Goal: Task Accomplishment & Management: Manage account settings

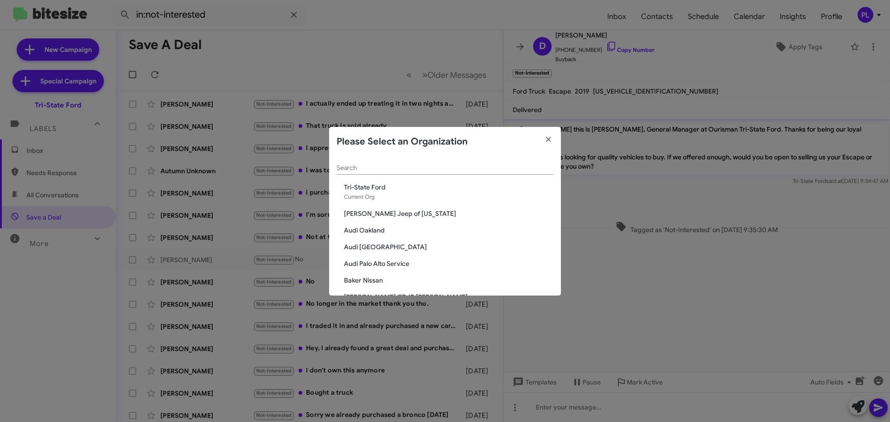
click at [427, 168] on input "Search" at bounding box center [444, 167] width 217 height 7
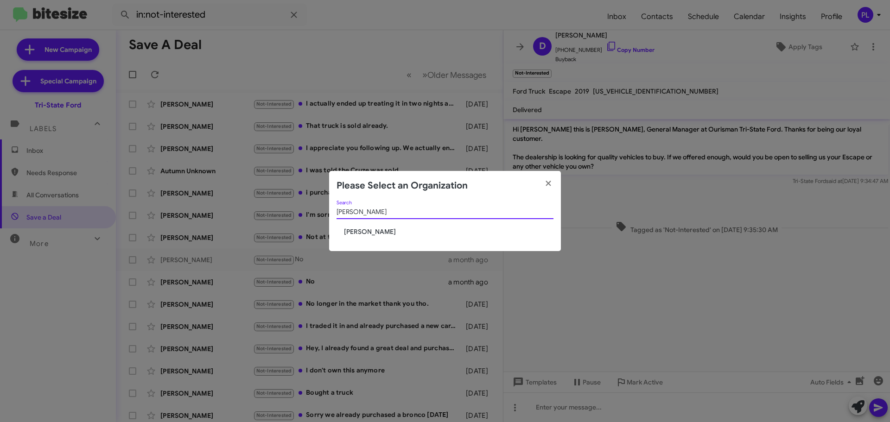
type input "tracy"
click at [365, 235] on span "[PERSON_NAME]" at bounding box center [448, 231] width 209 height 9
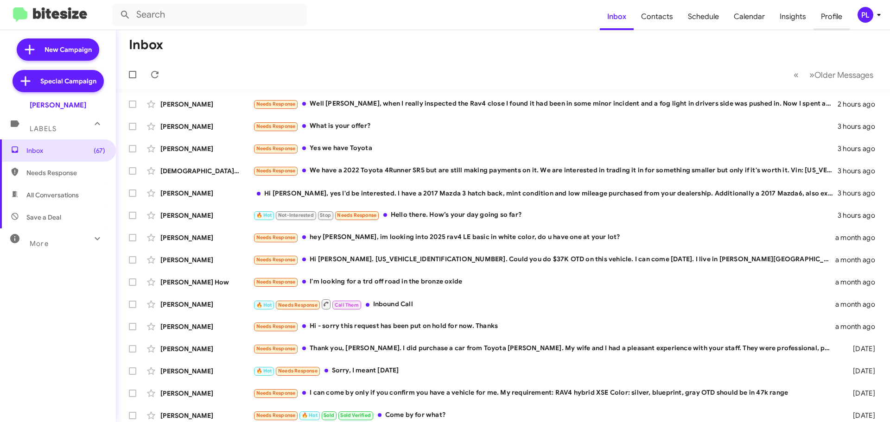
click at [831, 14] on span "Profile" at bounding box center [831, 16] width 36 height 27
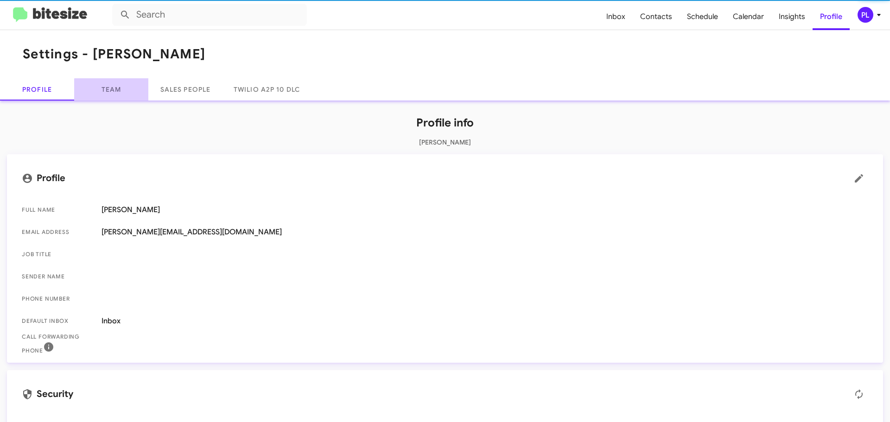
click at [116, 92] on link "Team" at bounding box center [111, 89] width 74 height 22
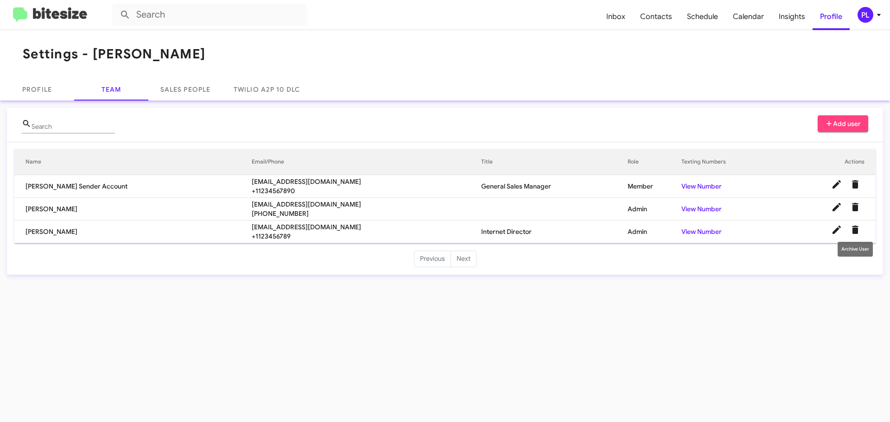
click at [854, 230] on icon "Delete User" at bounding box center [855, 230] width 6 height 8
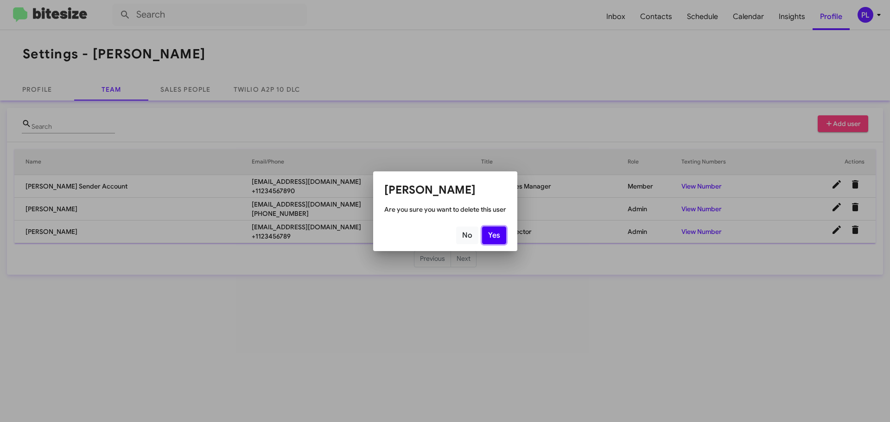
click at [494, 235] on button "Yes" at bounding box center [494, 236] width 24 height 18
